Goal: Task Accomplishment & Management: Manage account settings

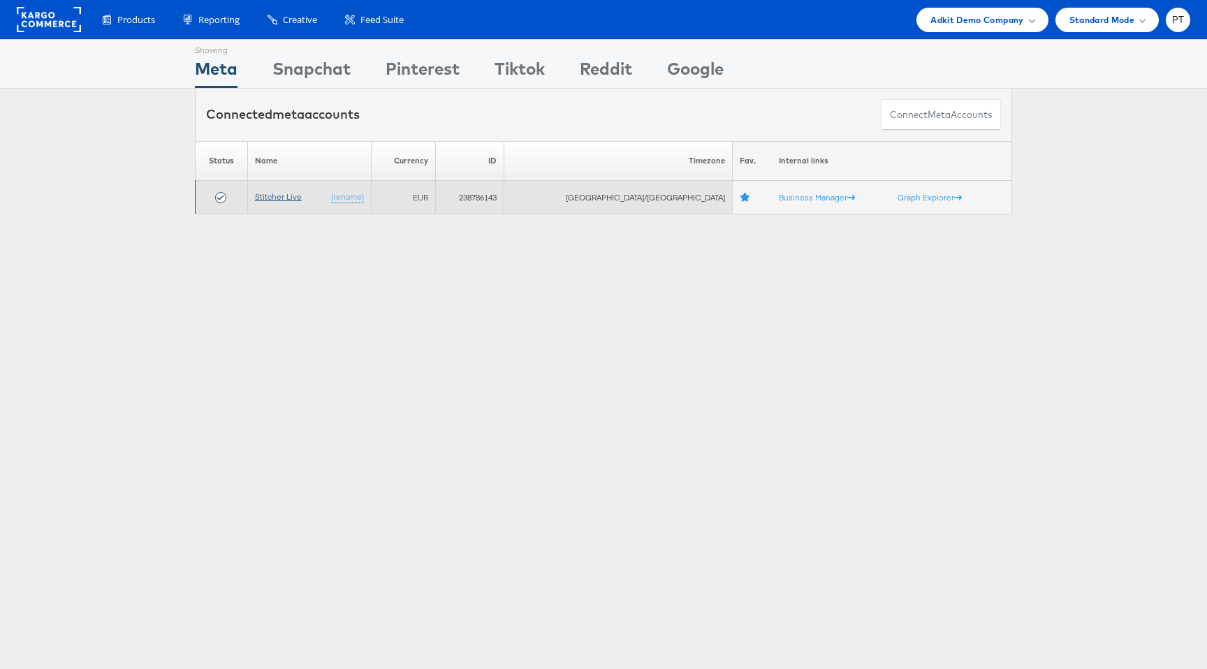
click at [288, 193] on link "Stitcher Live" at bounding box center [278, 196] width 47 height 10
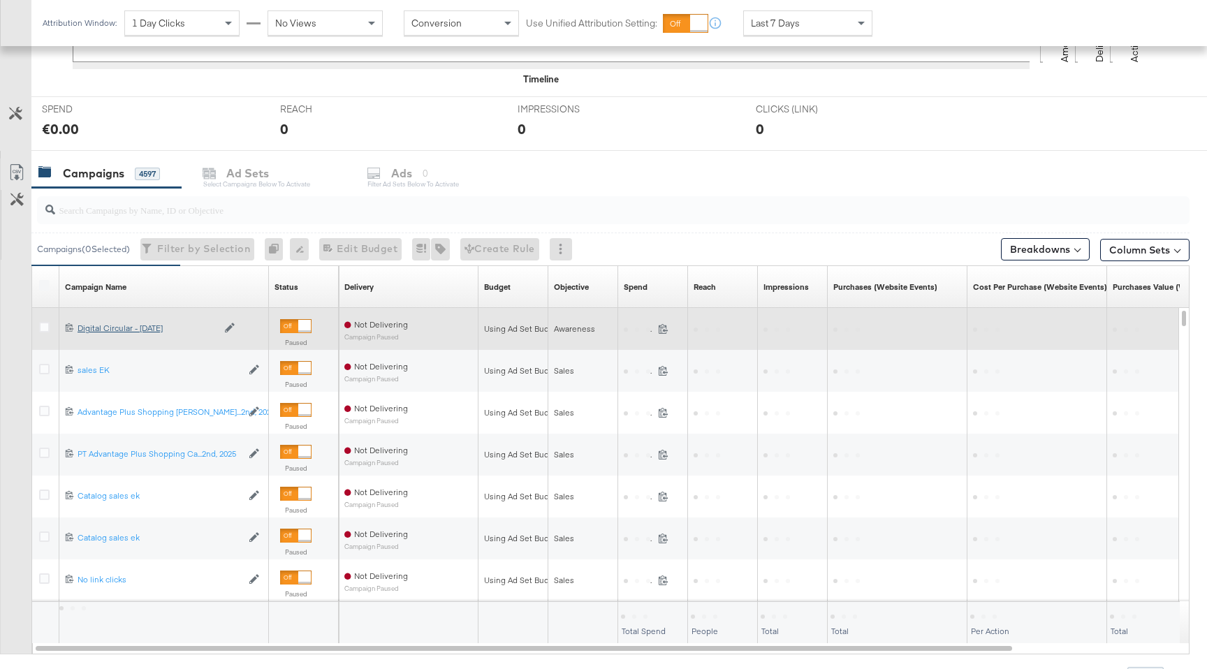
scroll to position [482, 0]
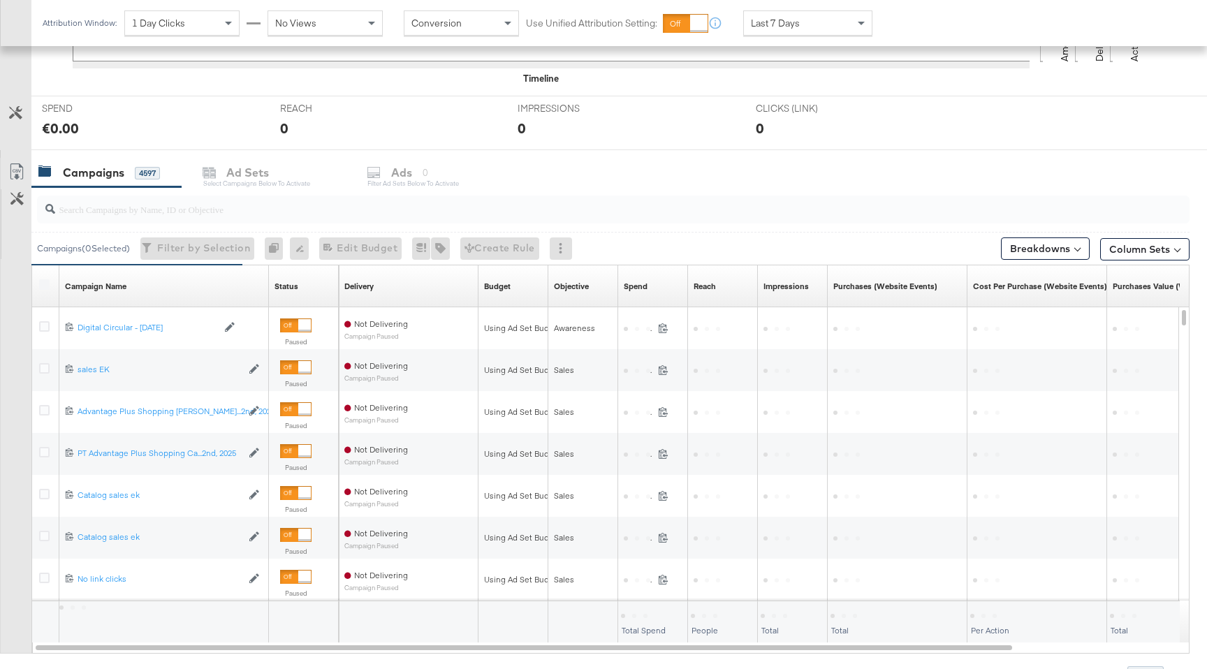
click at [207, 208] on input "search" at bounding box center [569, 203] width 1029 height 27
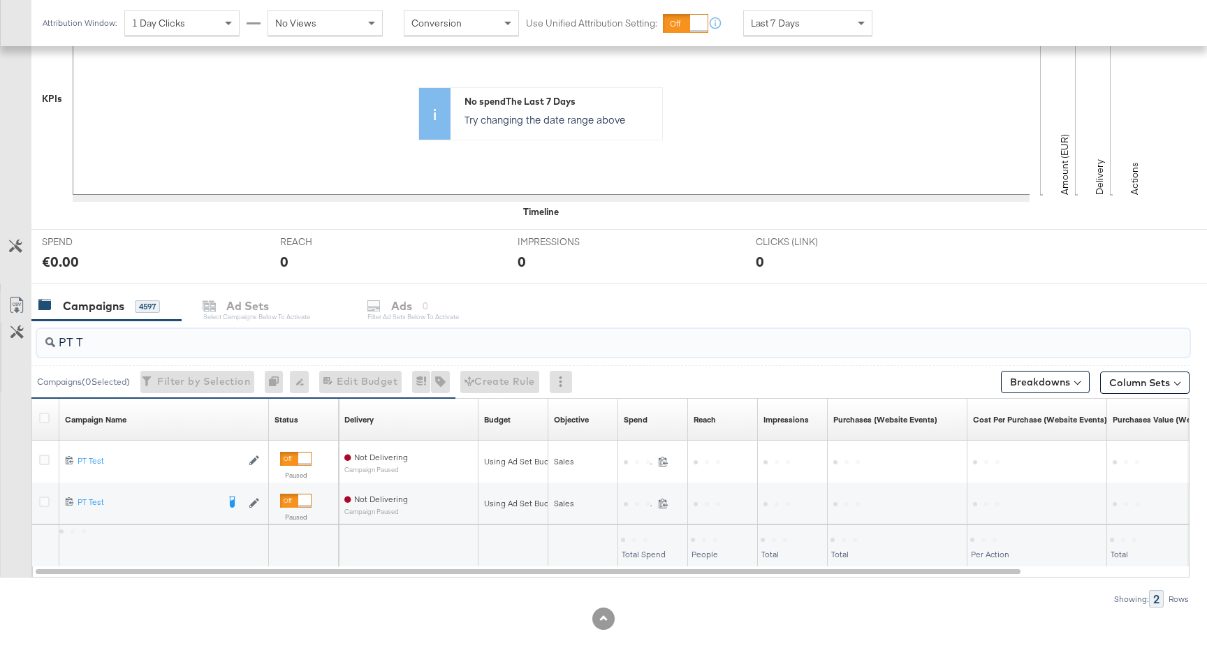
scroll to position [347, 0]
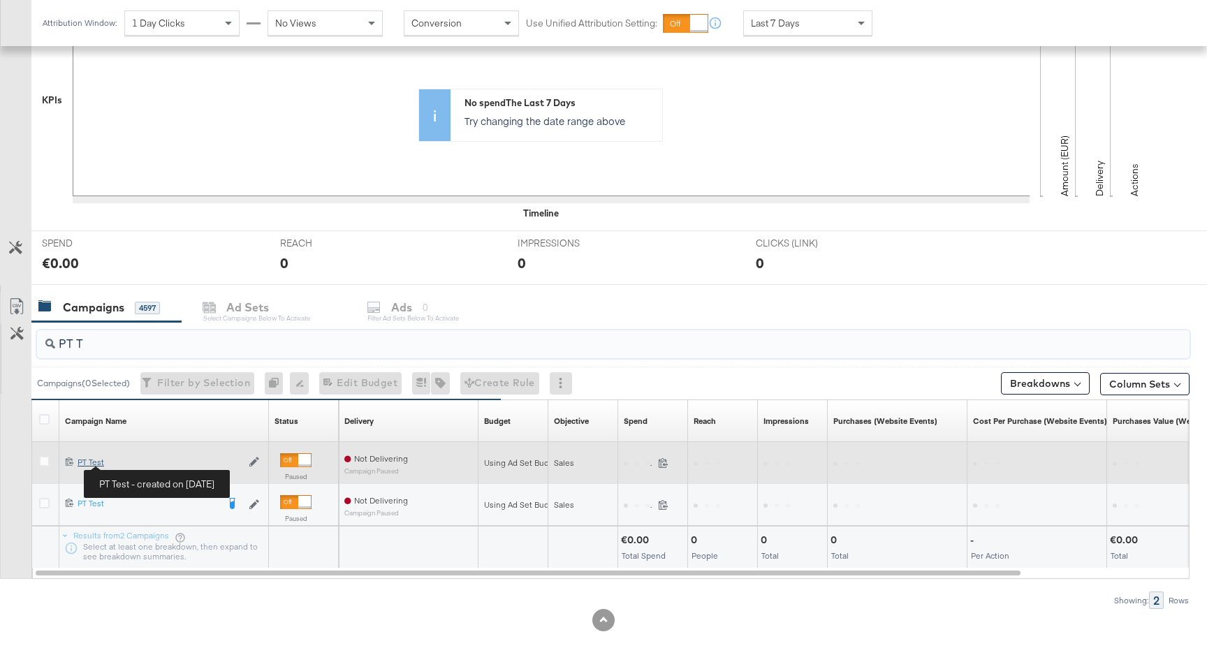
type input "PT T"
click at [89, 464] on div "PT Test PT Test" at bounding box center [160, 462] width 164 height 11
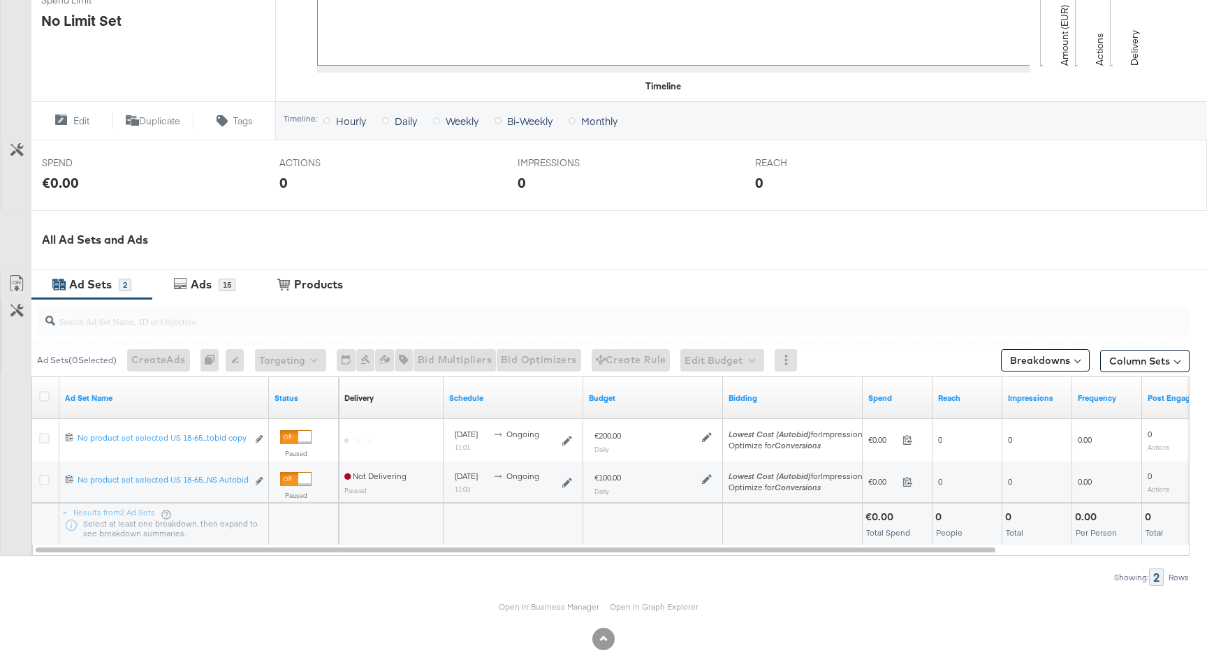
scroll to position [439, 0]
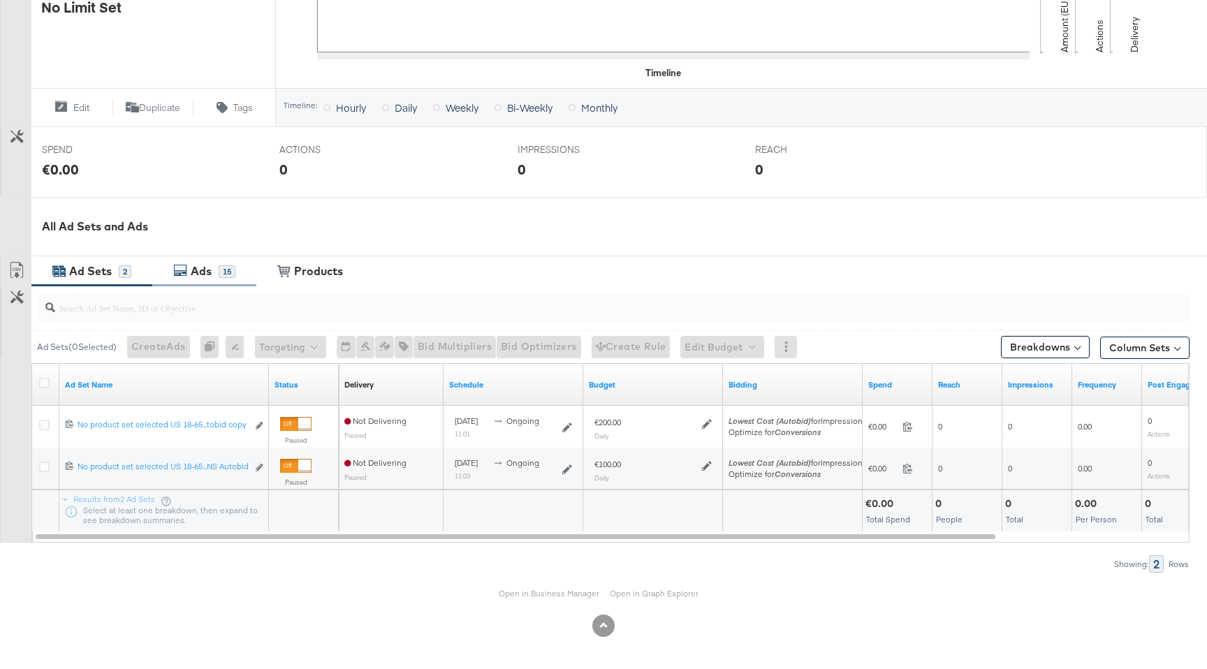
click at [214, 279] on div "Ads 15" at bounding box center [204, 271] width 104 height 30
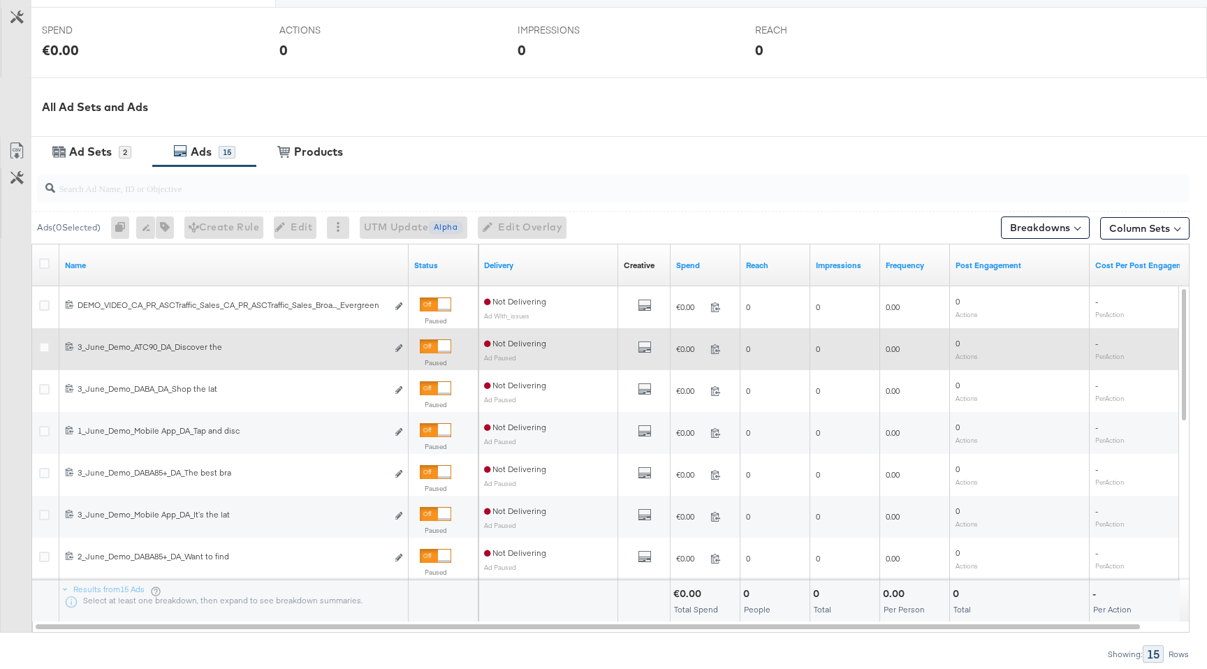
scroll to position [559, 0]
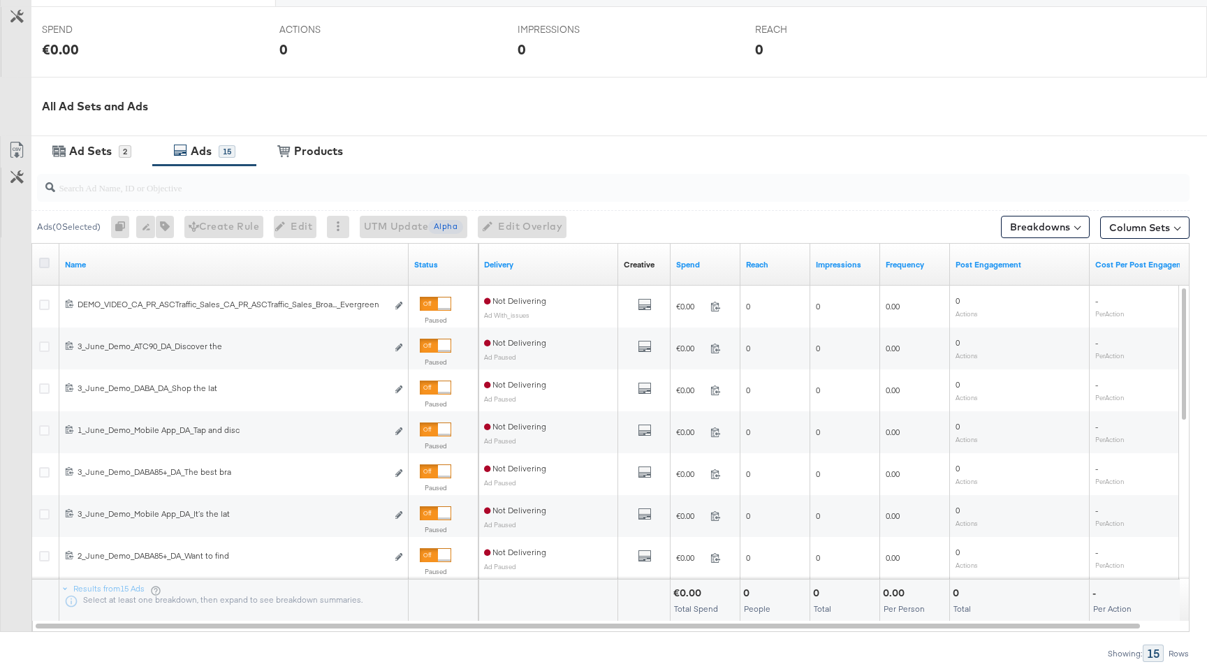
click at [43, 264] on icon at bounding box center [44, 263] width 10 height 10
click at [0, 0] on input "checkbox" at bounding box center [0, 0] width 0 height 0
click at [339, 228] on icon at bounding box center [334, 226] width 10 height 10
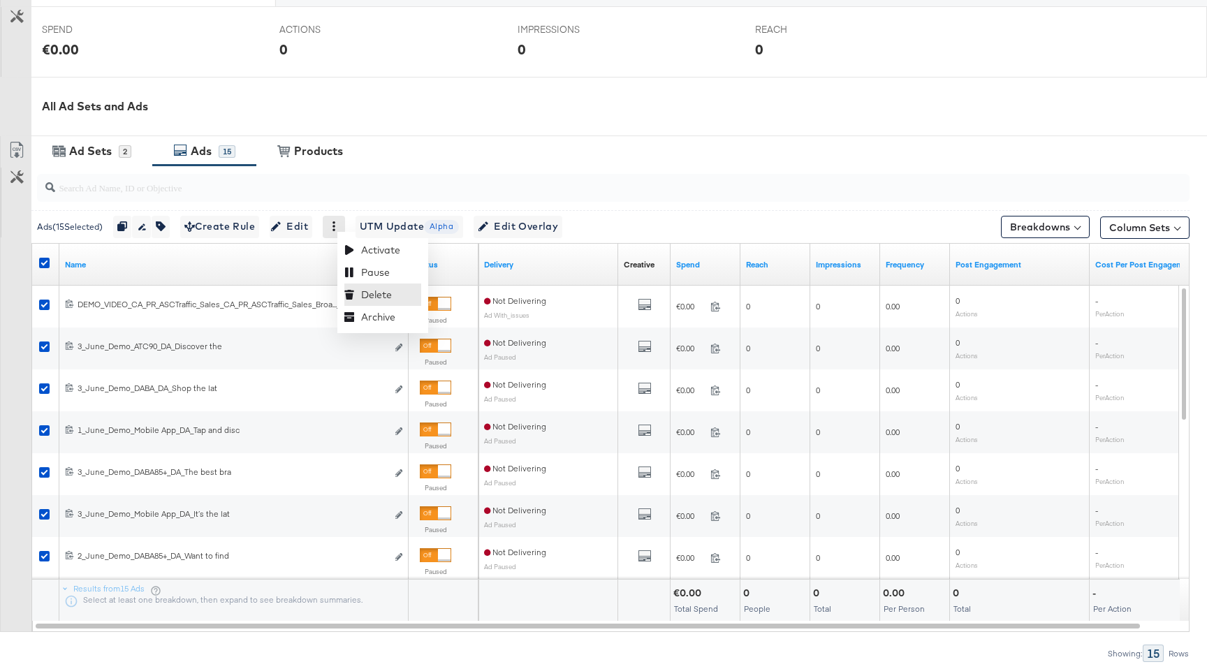
click at [378, 298] on div "Delete" at bounding box center [382, 295] width 77 height 22
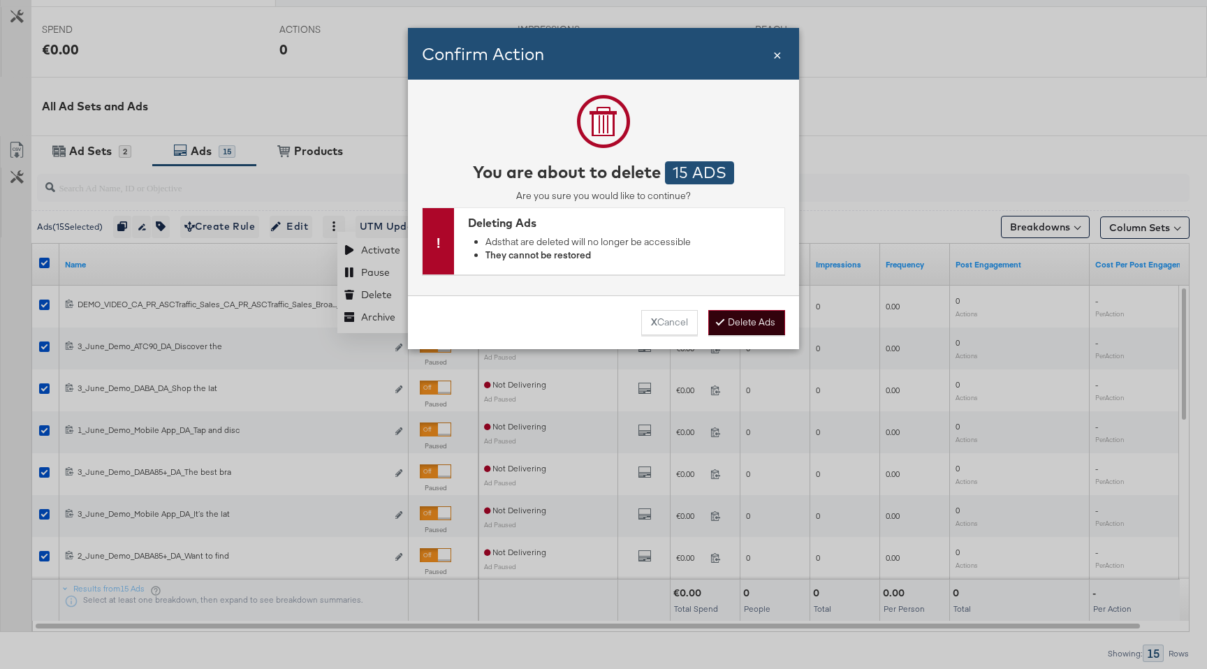
click at [753, 323] on button "Delete Ads" at bounding box center [746, 322] width 77 height 25
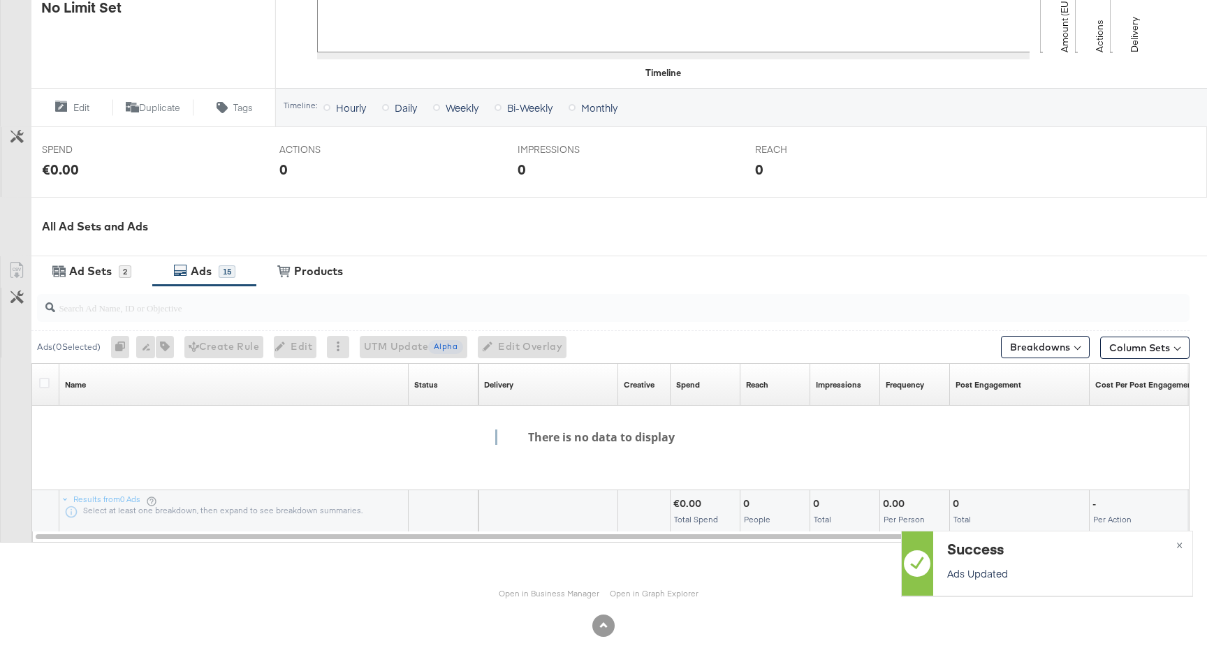
scroll to position [439, 0]
